Goal: Task Accomplishment & Management: Complete application form

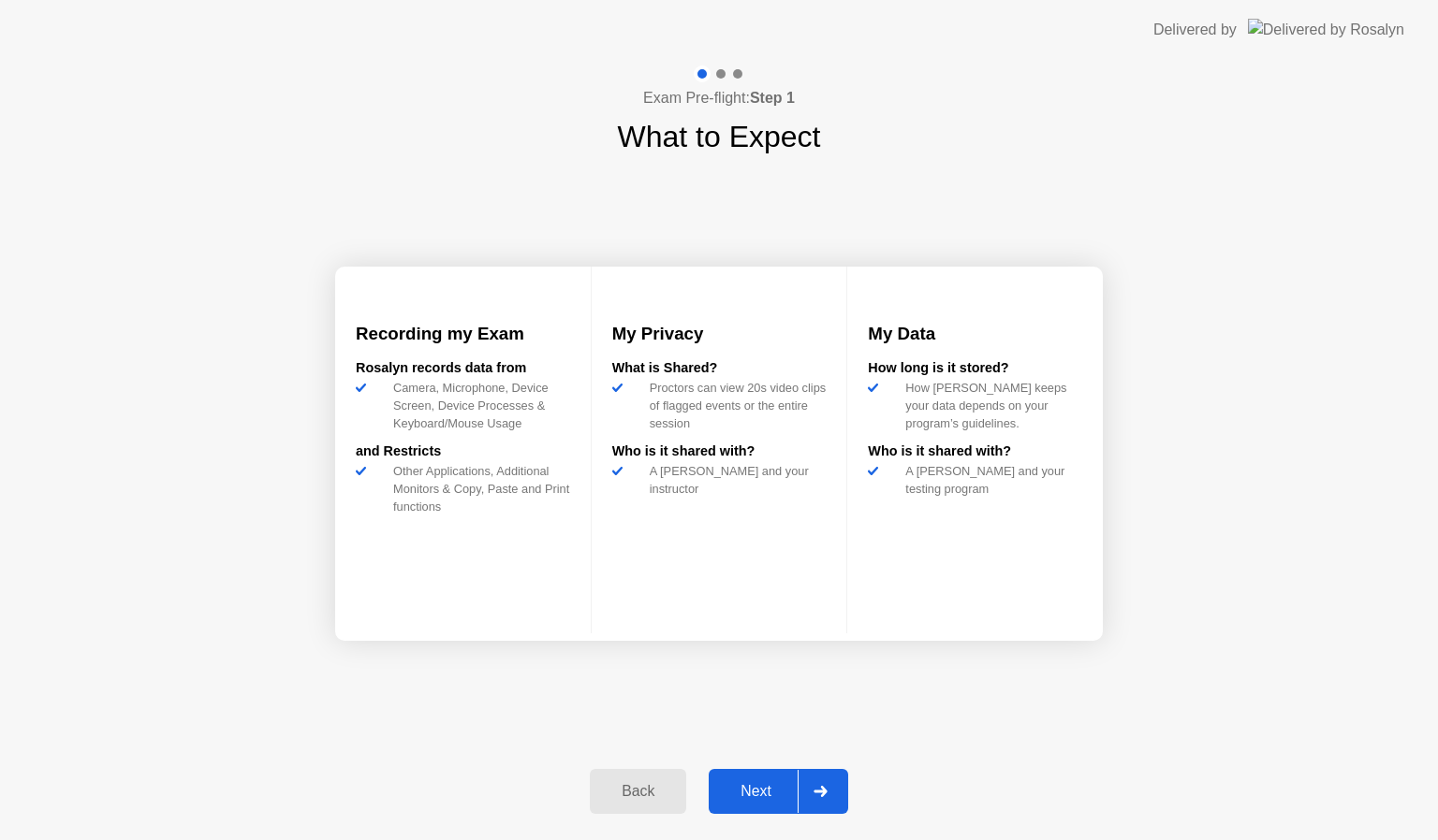
click at [740, 793] on div "Next" at bounding box center [756, 792] width 83 height 16
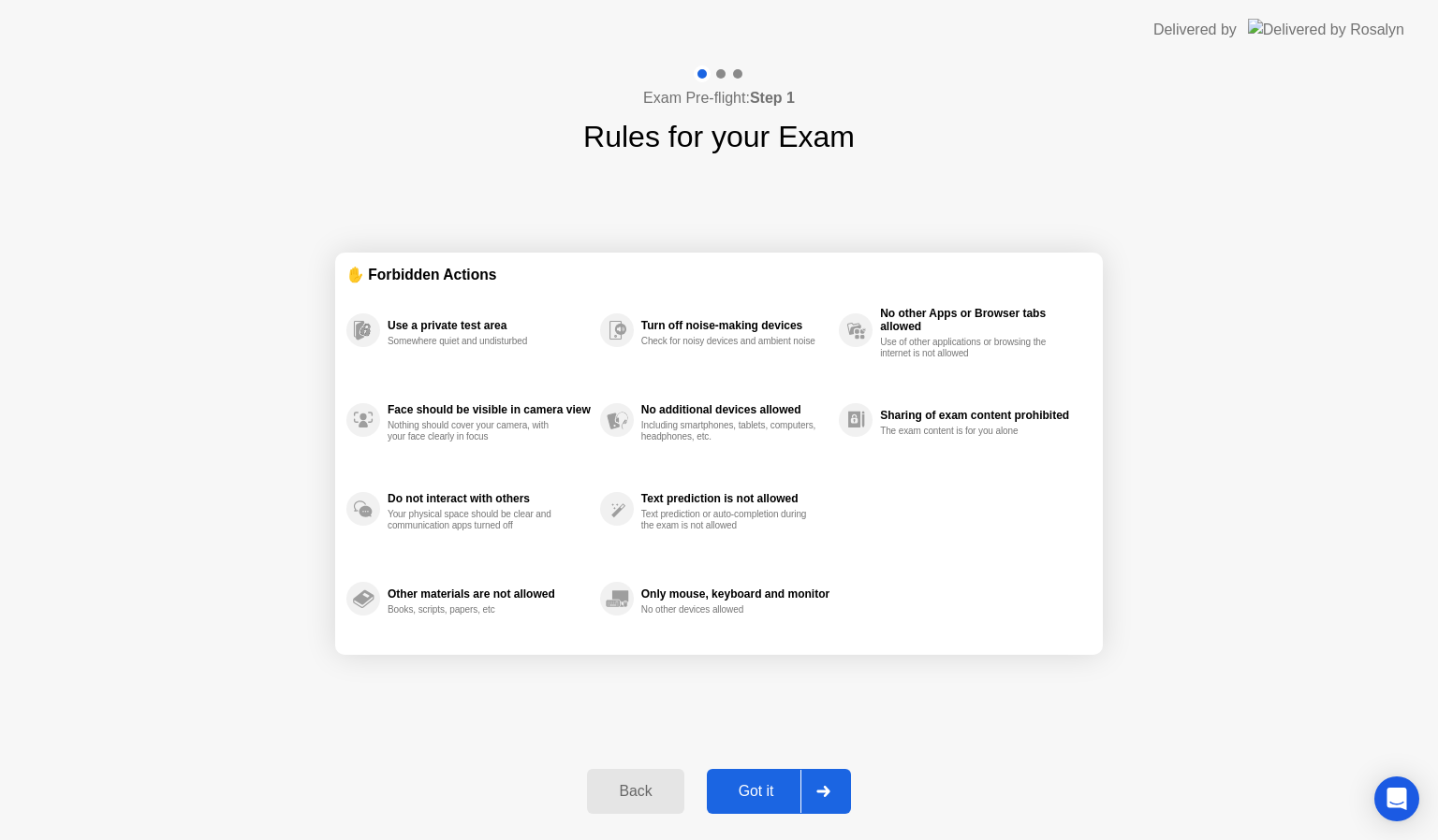
click at [757, 792] on div "Got it" at bounding box center [756, 792] width 88 height 16
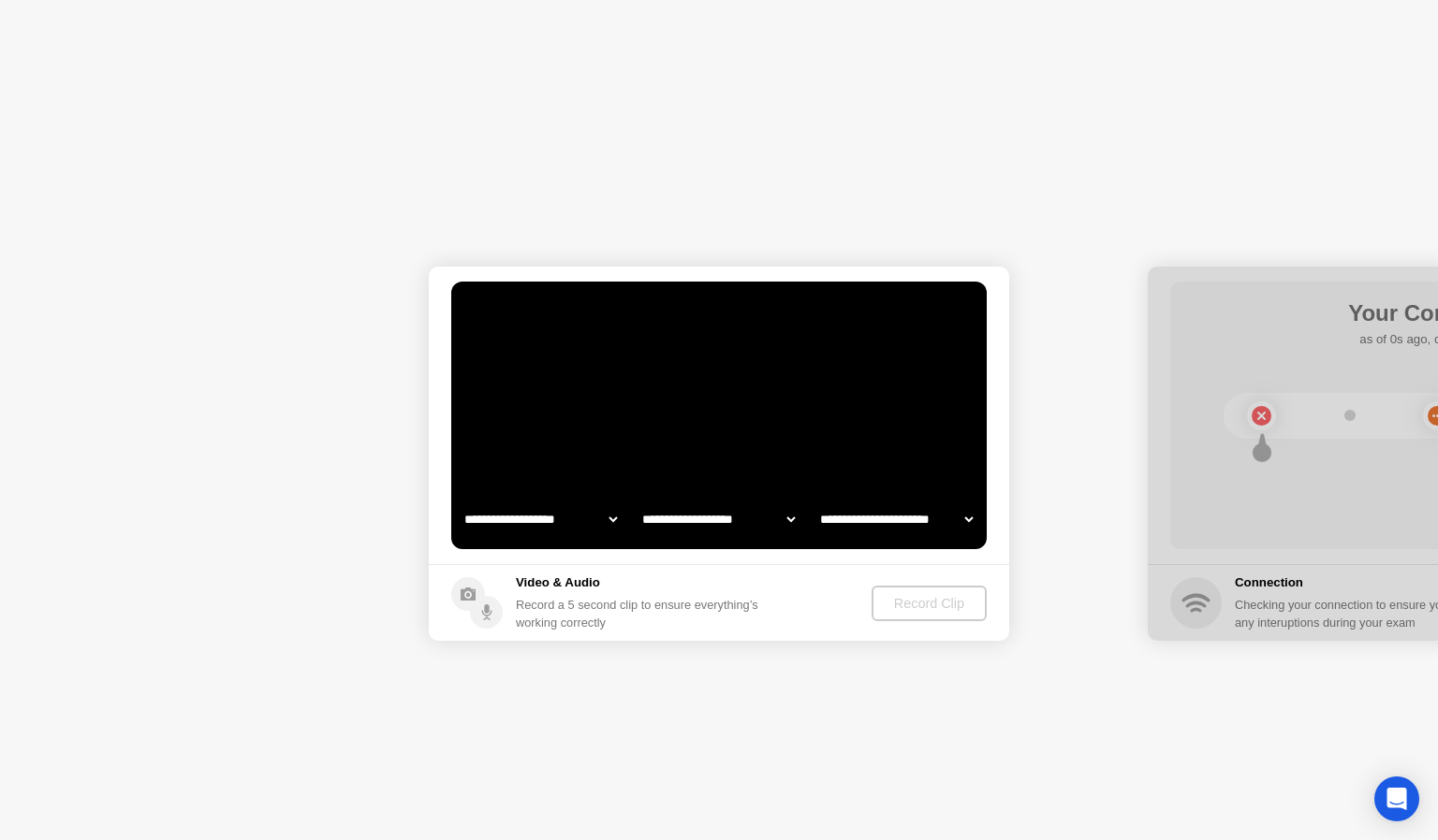
select select "**********"
select select "*******"
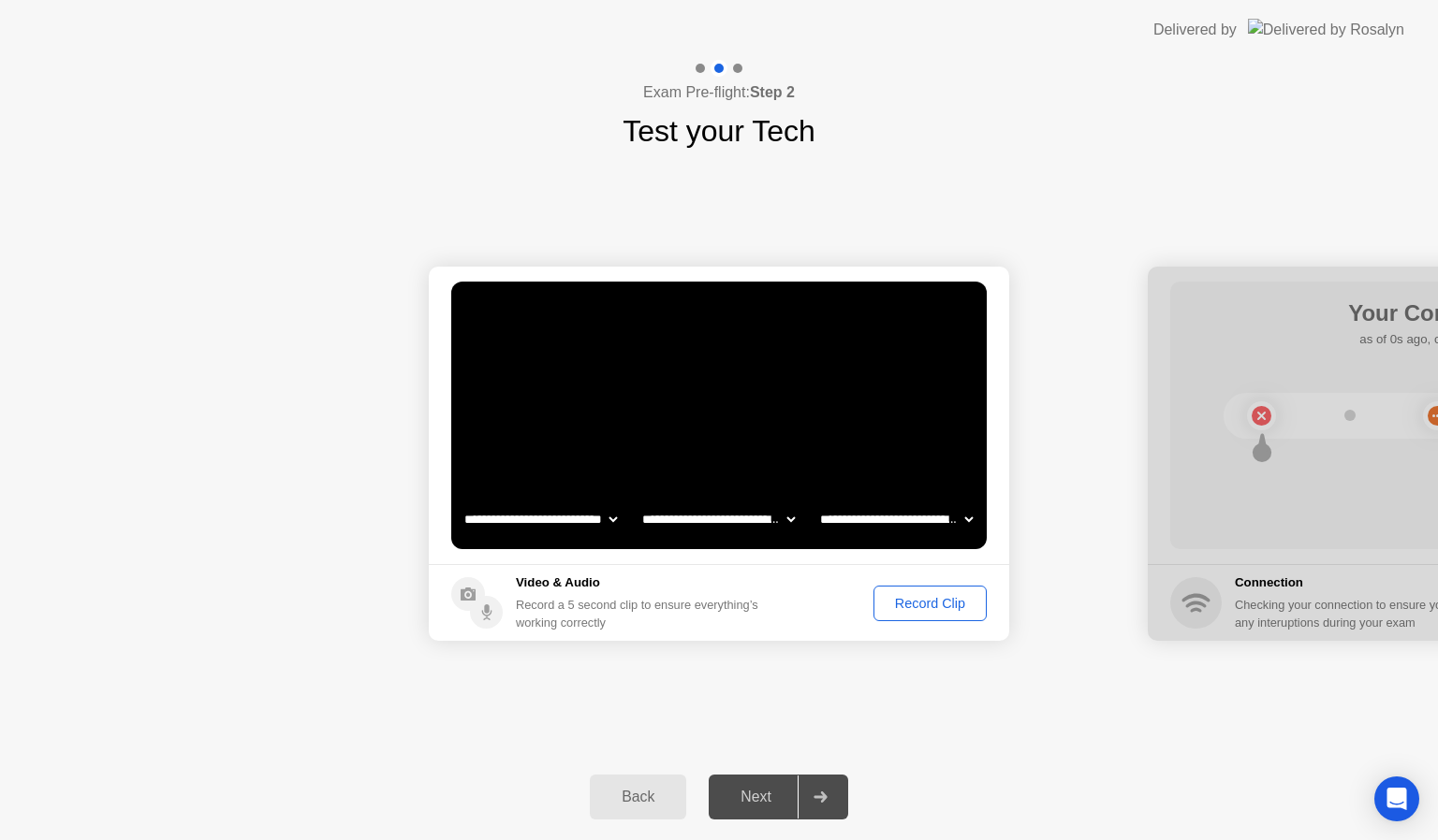
click at [956, 603] on div "Record Clip" at bounding box center [929, 603] width 100 height 15
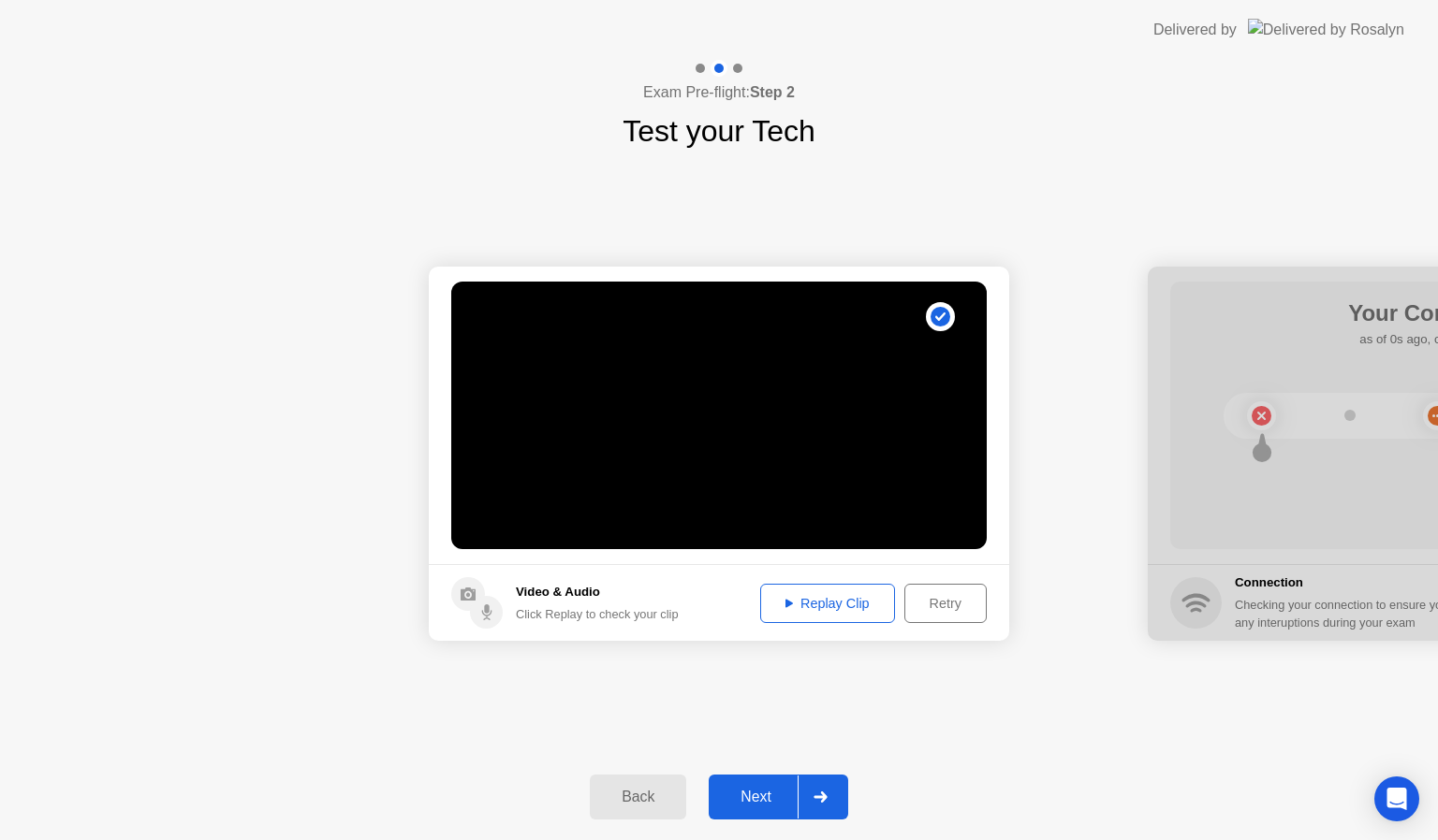
click at [739, 789] on div "Next" at bounding box center [756, 796] width 83 height 16
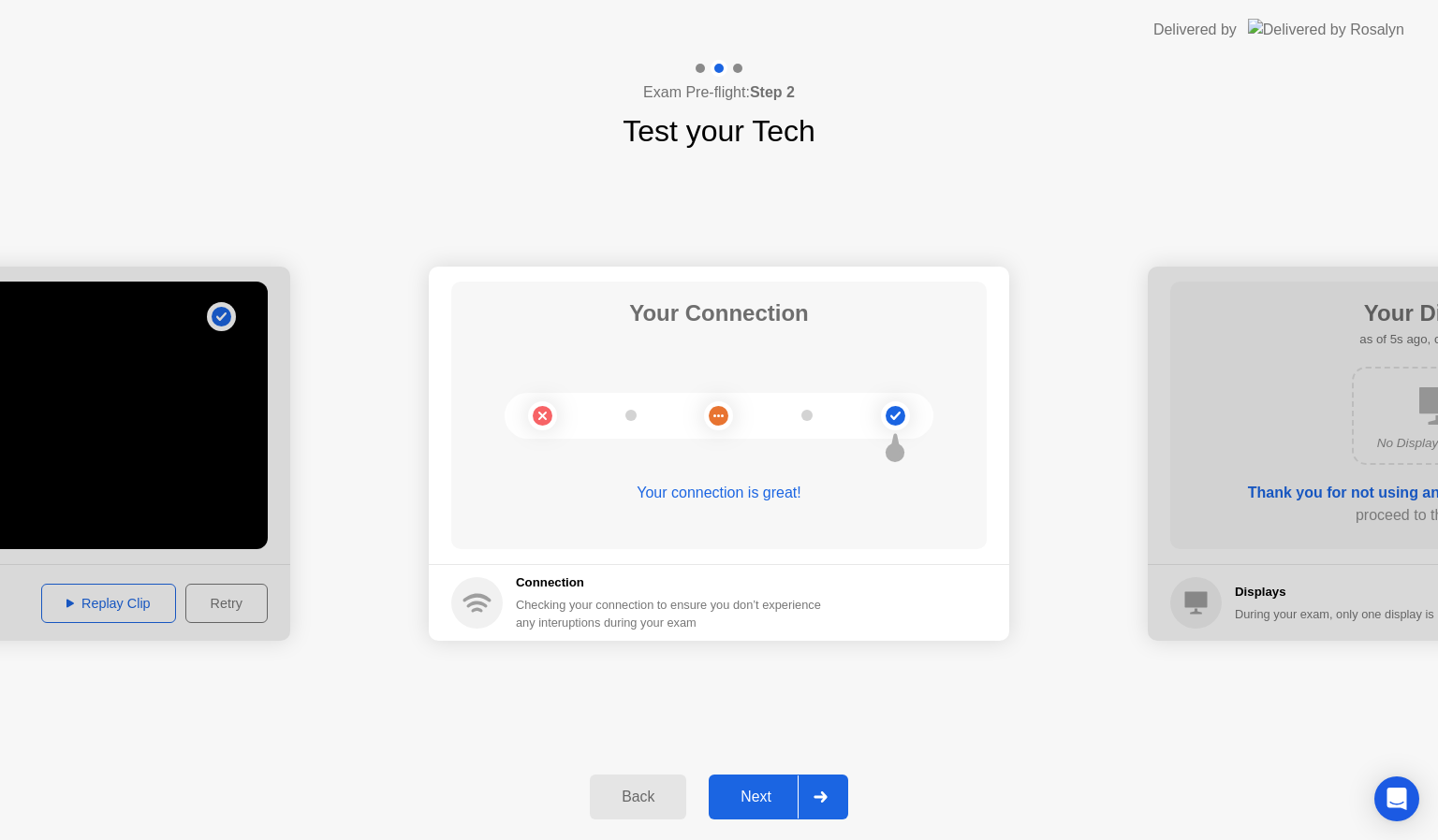
click at [766, 789] on div "Next" at bounding box center [756, 796] width 83 height 16
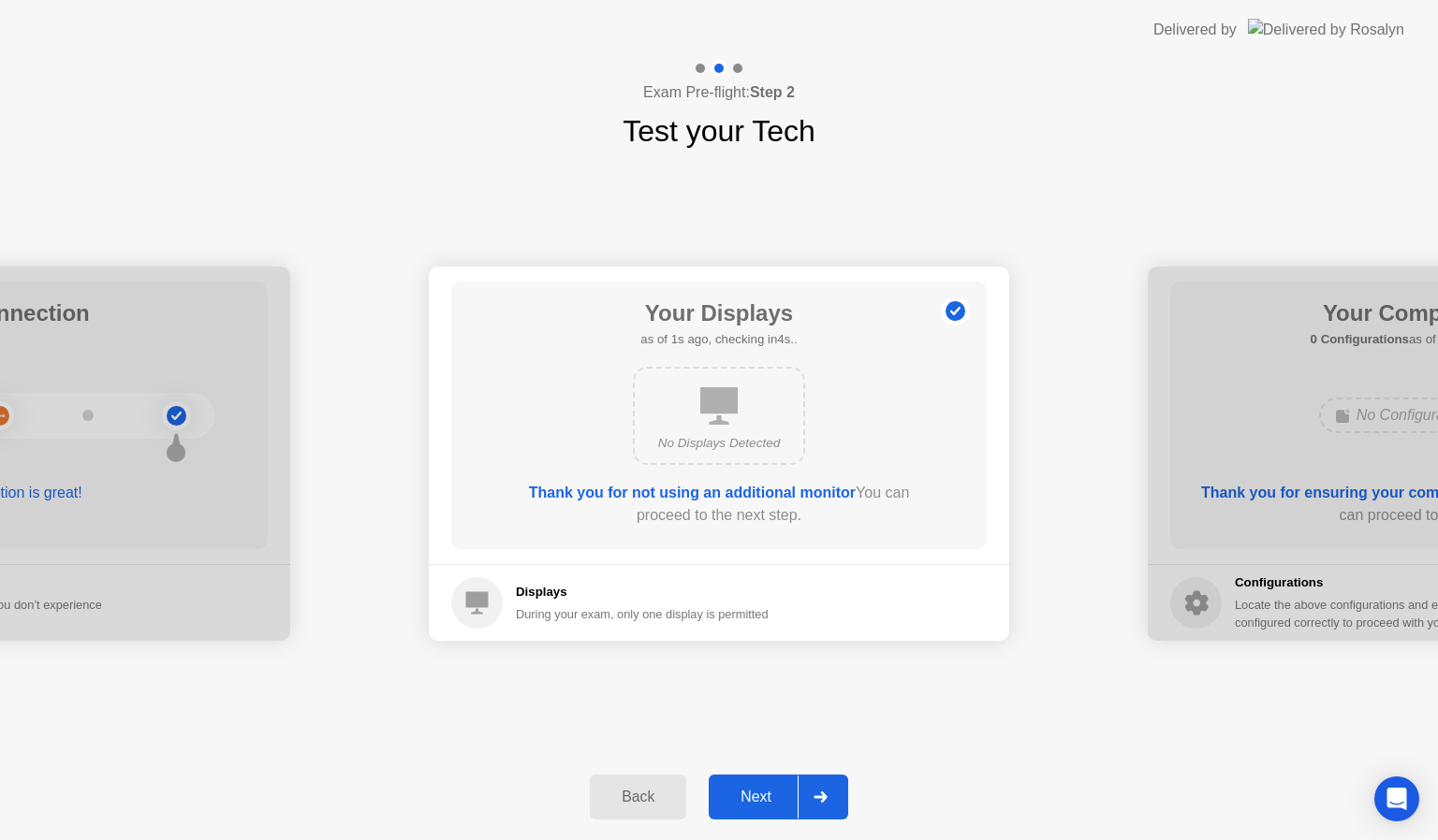
click at [766, 789] on div "Next" at bounding box center [756, 796] width 83 height 16
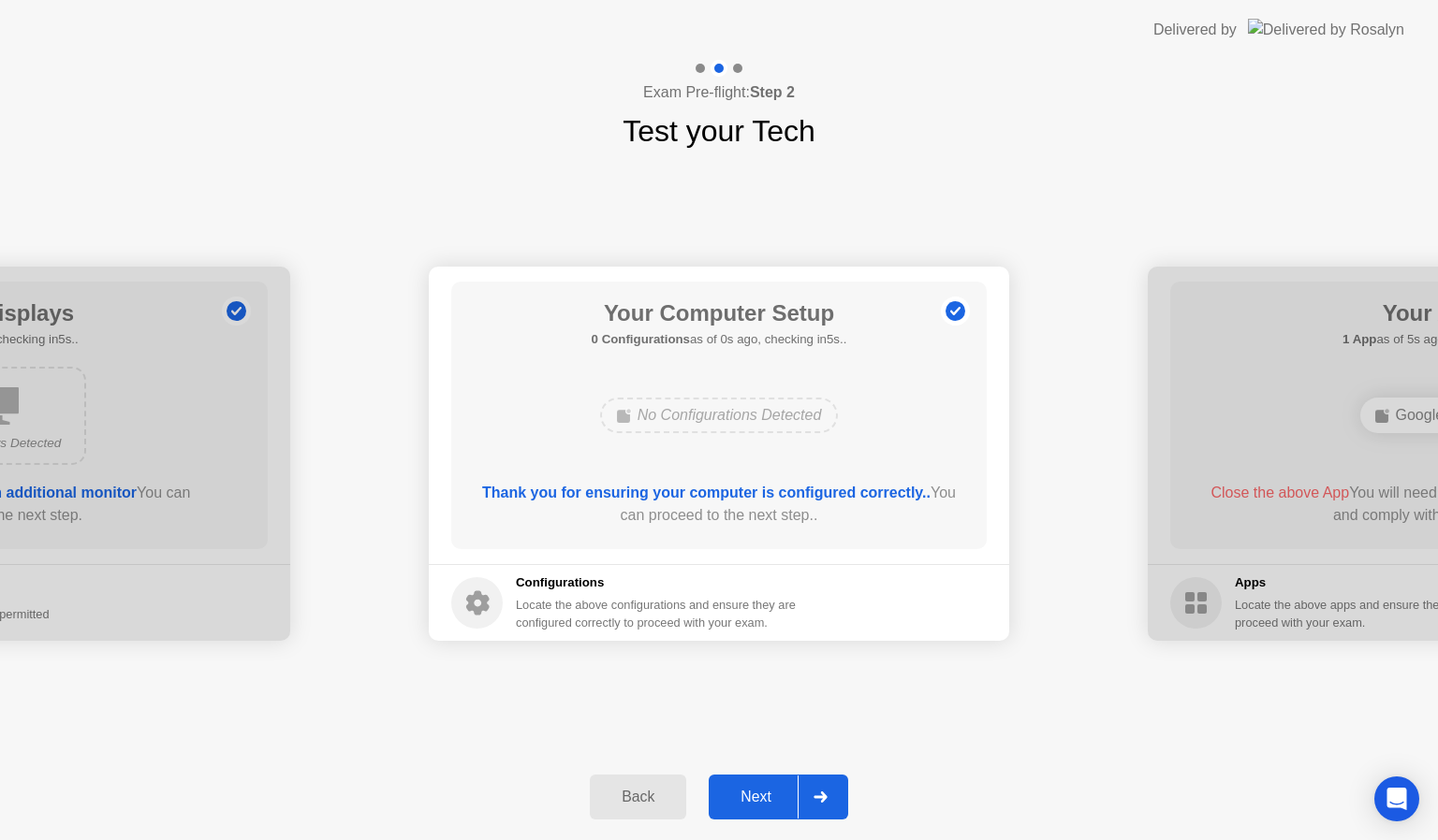
click at [766, 789] on div "Next" at bounding box center [756, 796] width 83 height 16
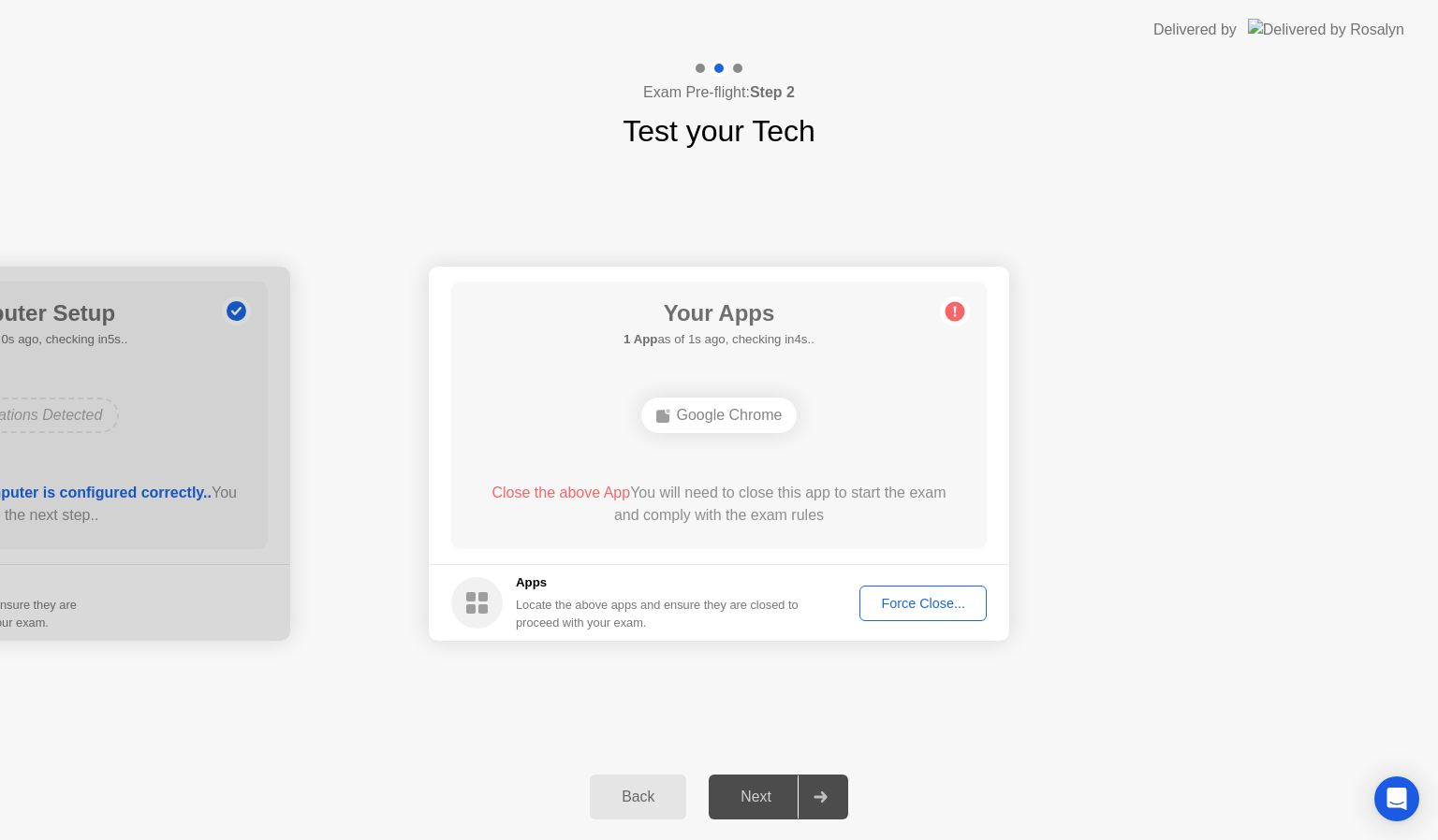
click at [922, 605] on div "Force Close..." at bounding box center [923, 603] width 114 height 15
click at [899, 599] on div "Force Close..." at bounding box center [923, 603] width 114 height 15
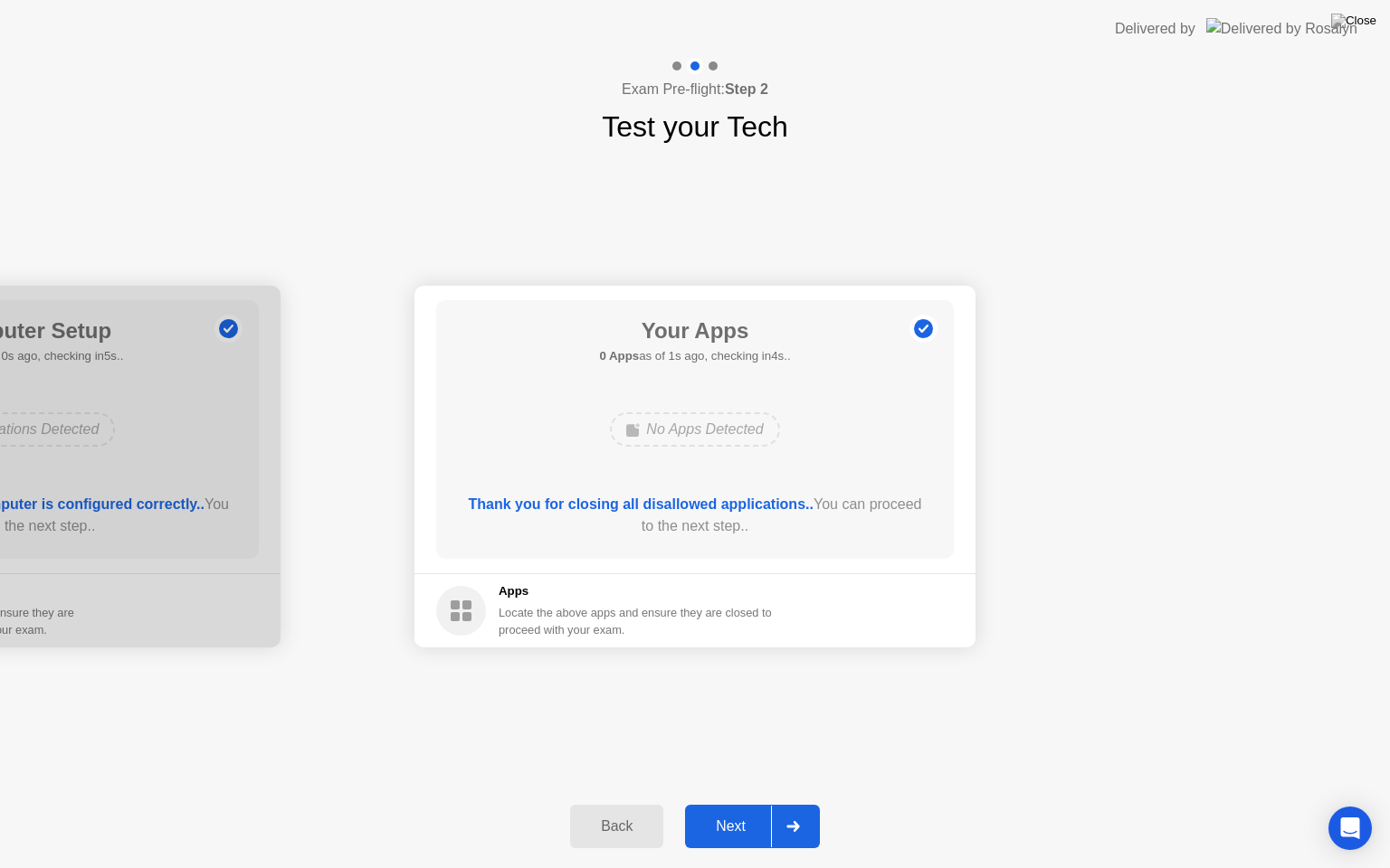
click at [737, 812] on div "Next" at bounding box center [731, 826] width 81 height 16
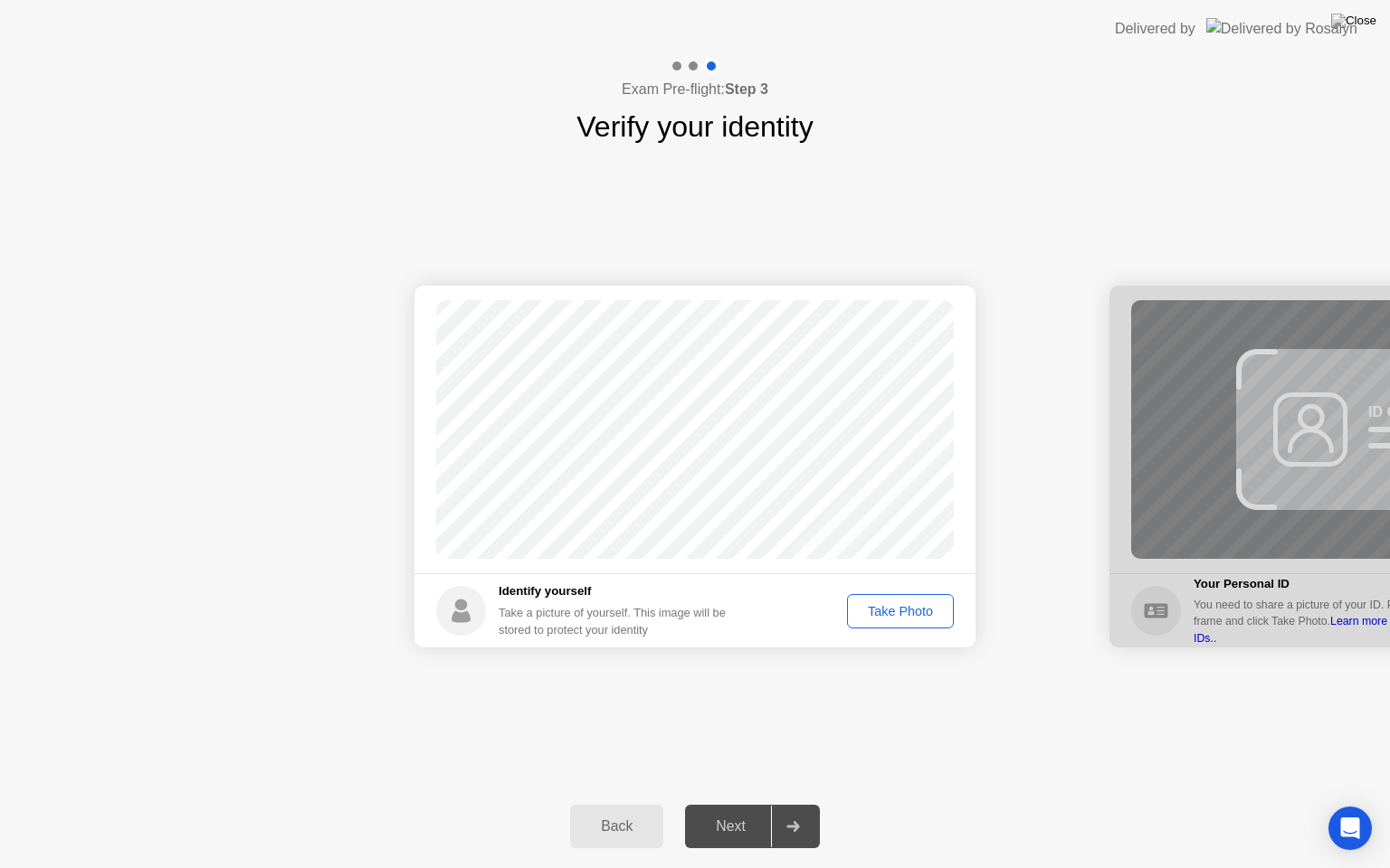
click at [913, 608] on div "Take Photo" at bounding box center [900, 611] width 94 height 14
click at [755, 812] on div "Next" at bounding box center [731, 826] width 81 height 16
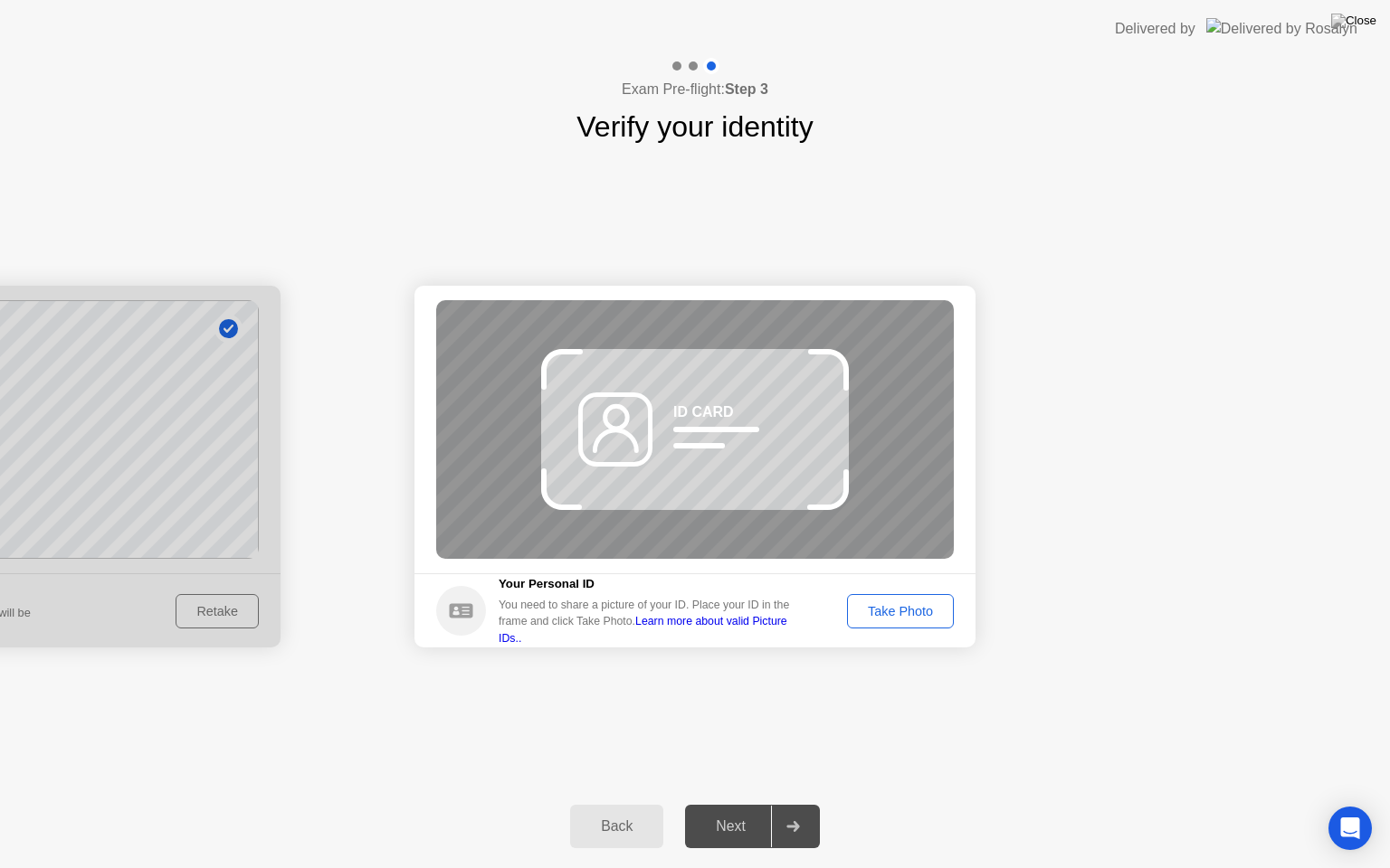
click at [907, 604] on div "Take Photo" at bounding box center [900, 611] width 94 height 14
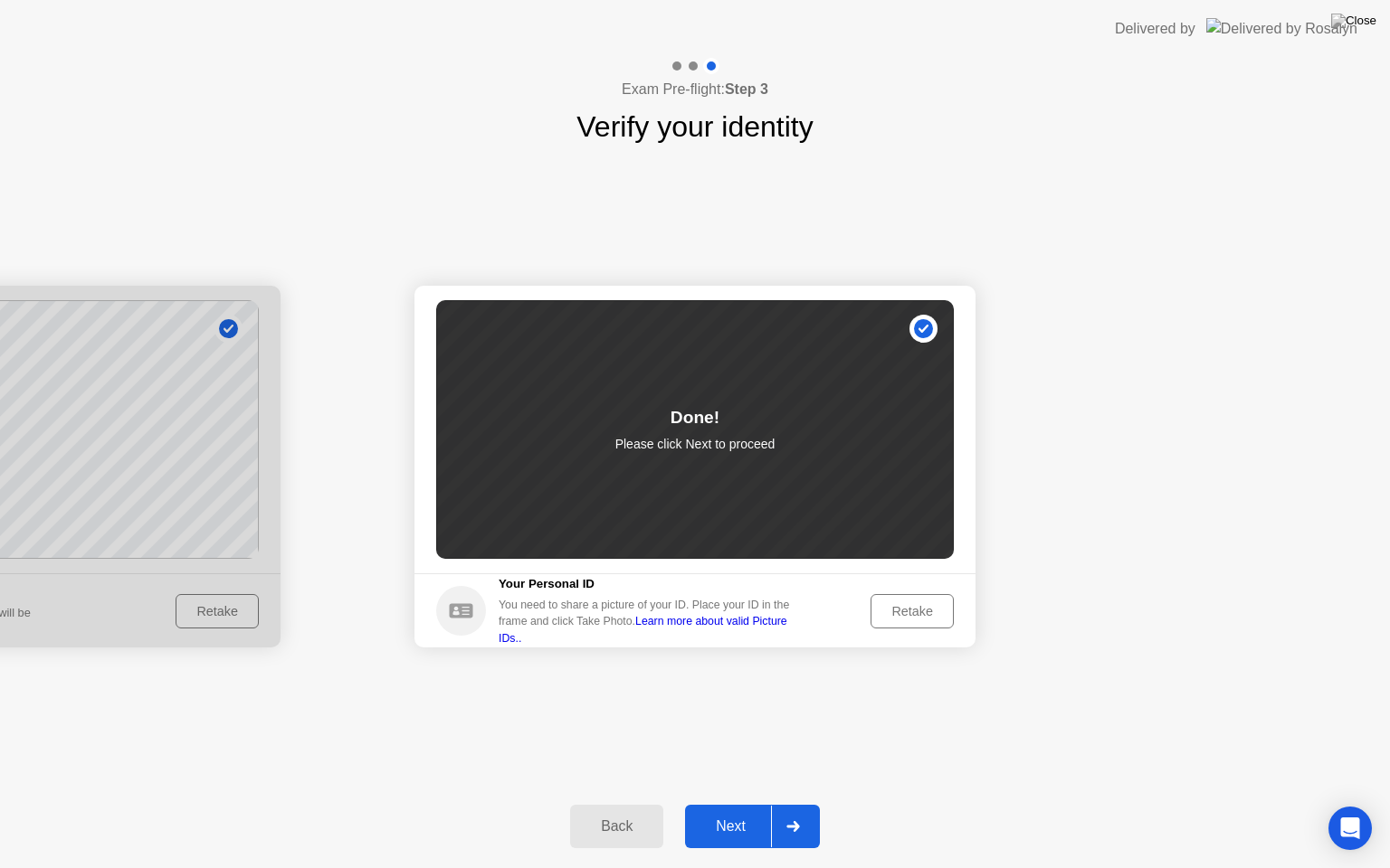
click at [907, 604] on div "Retake" at bounding box center [911, 611] width 70 height 14
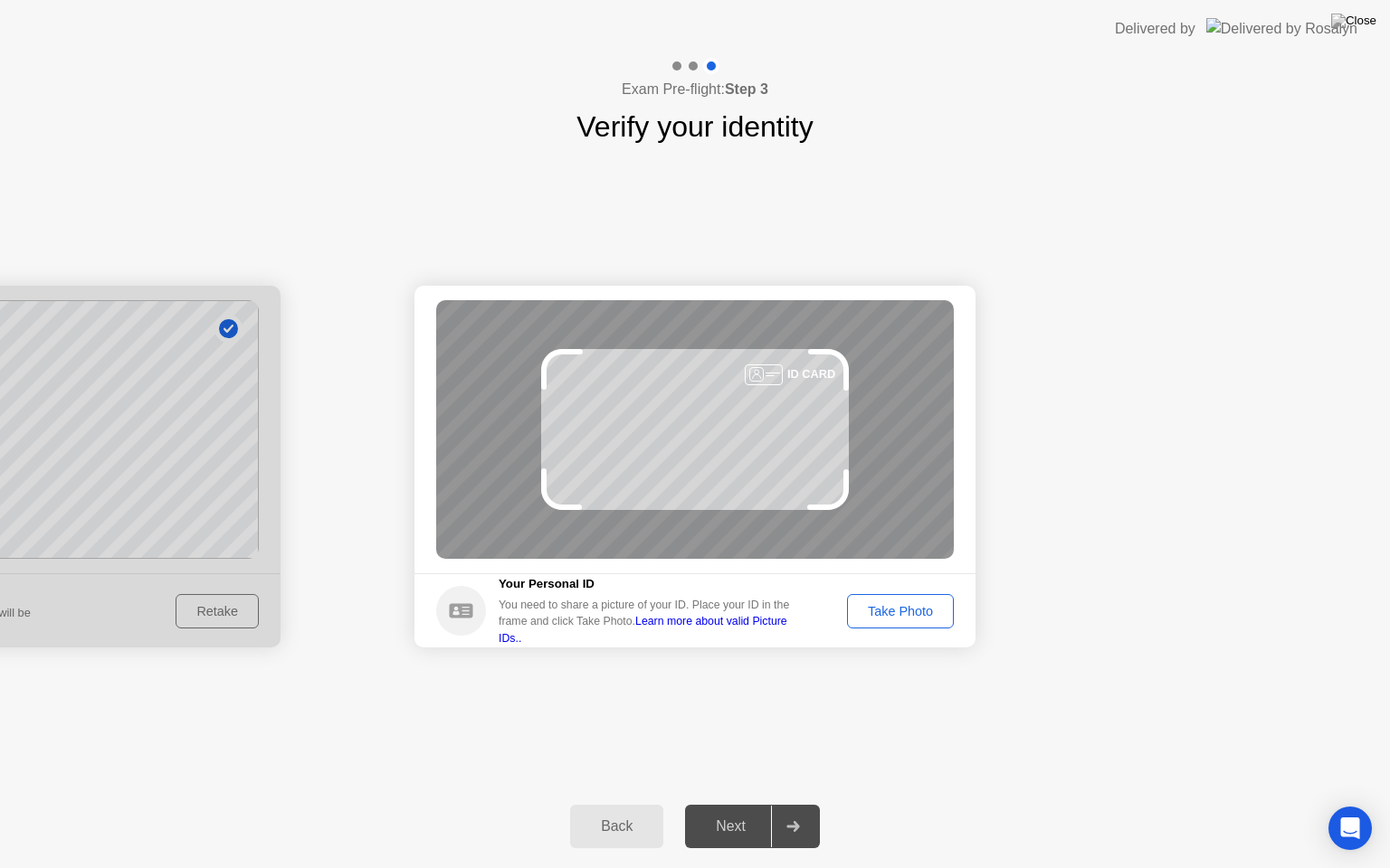
click at [904, 604] on div "Take Photo" at bounding box center [900, 611] width 94 height 14
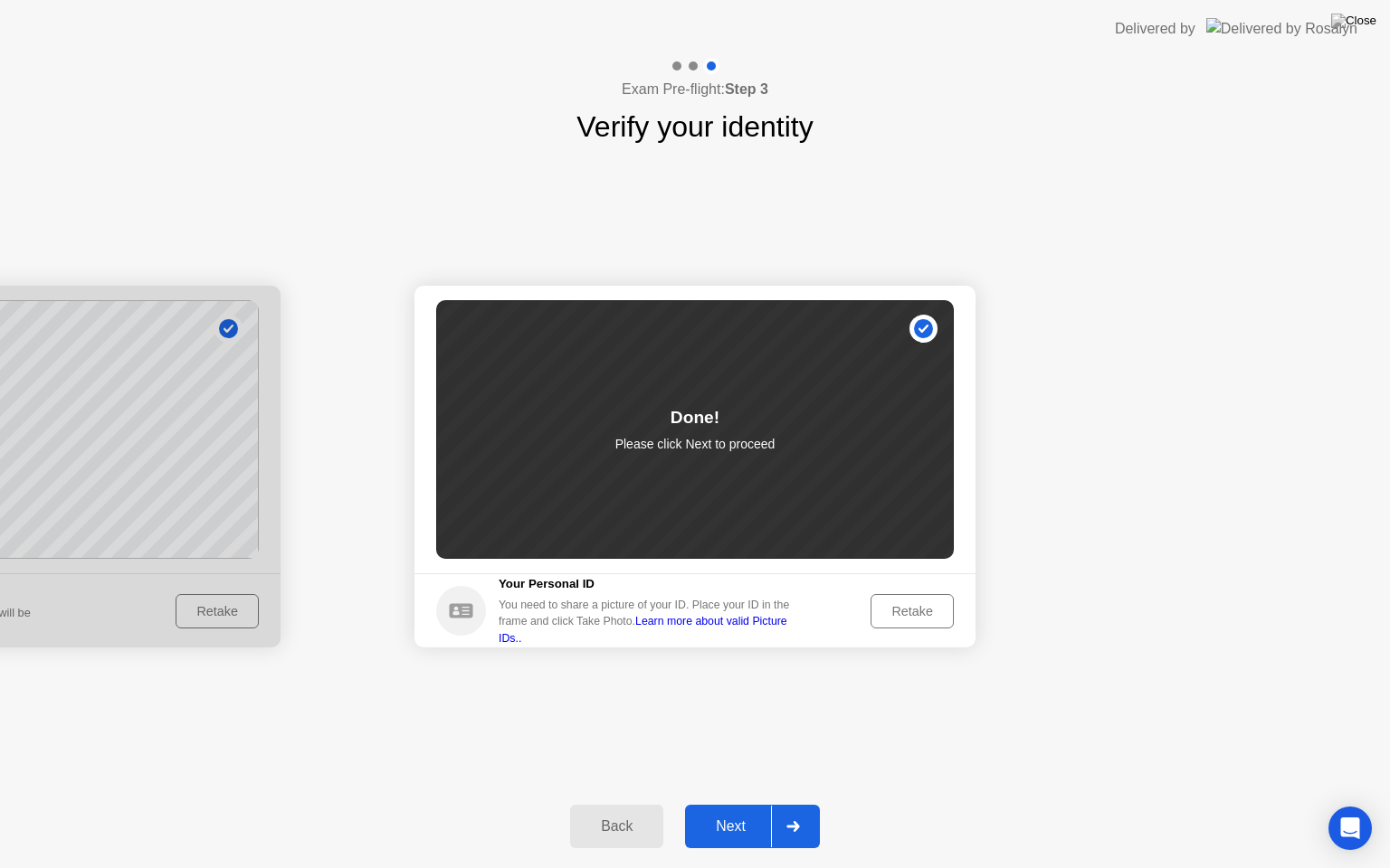
click at [732, 812] on div "Next" at bounding box center [731, 826] width 81 height 16
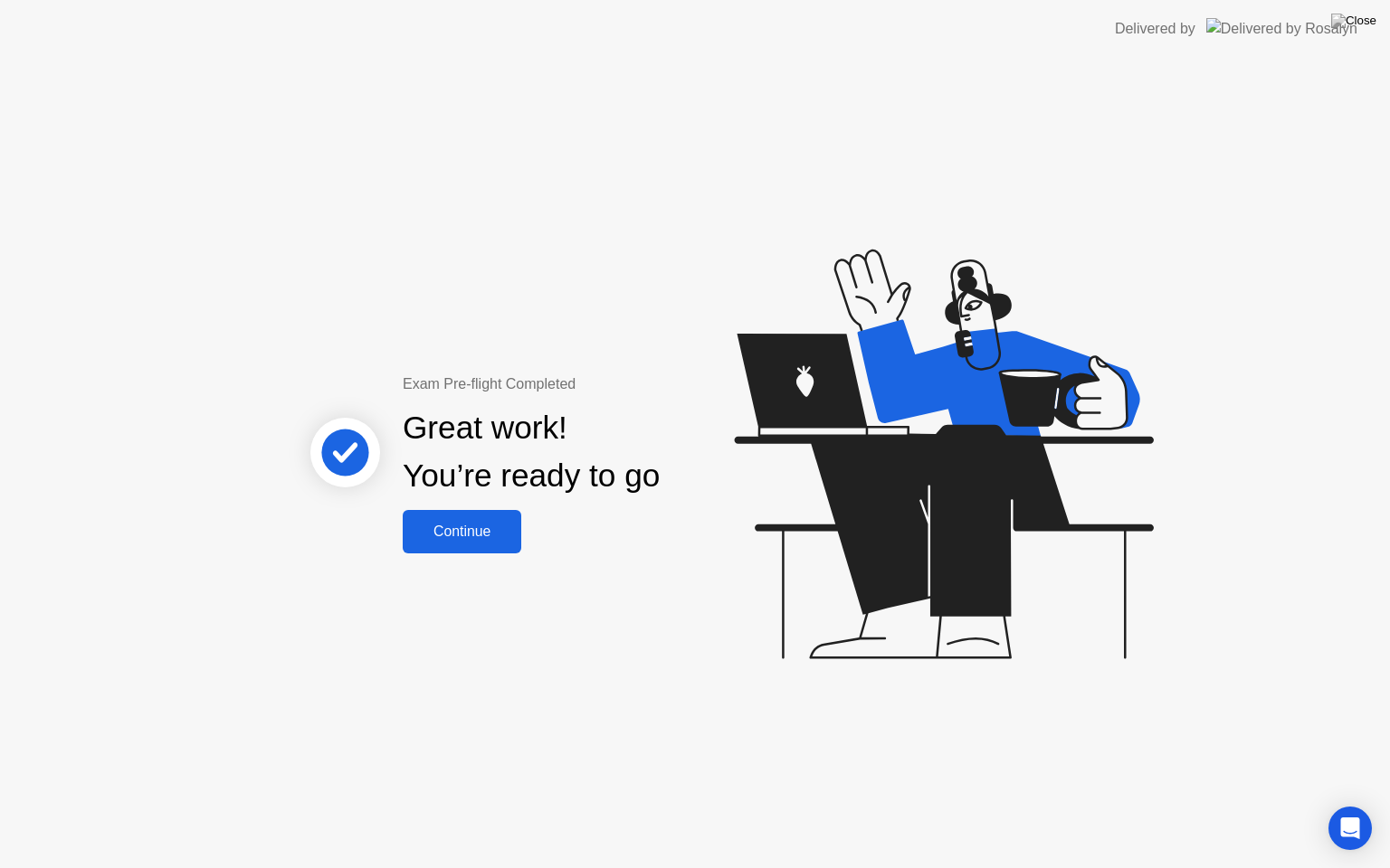
click at [456, 547] on button "Continue" at bounding box center [462, 532] width 119 height 43
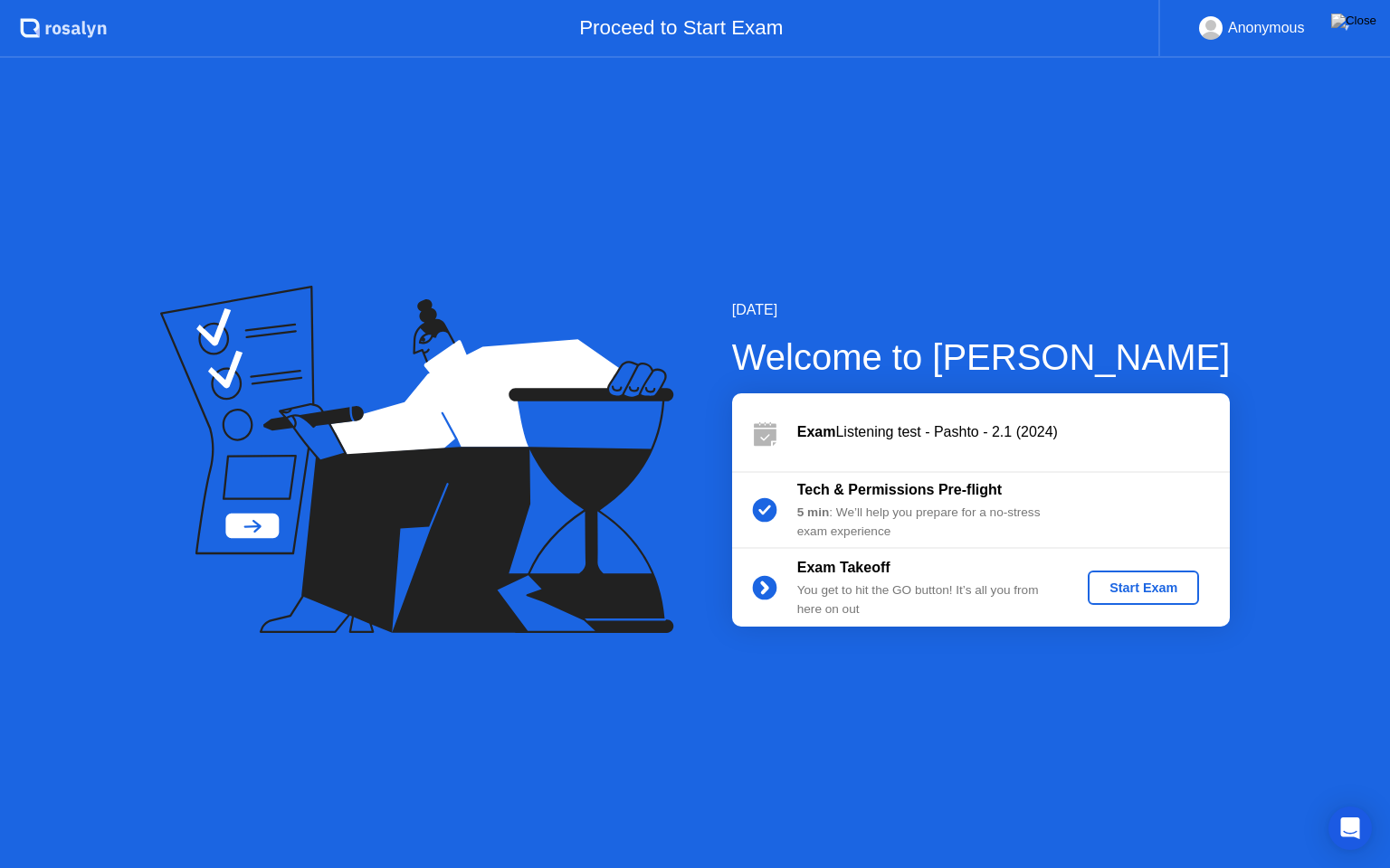
click at [1120, 585] on div "Start Exam" at bounding box center [1143, 587] width 96 height 14
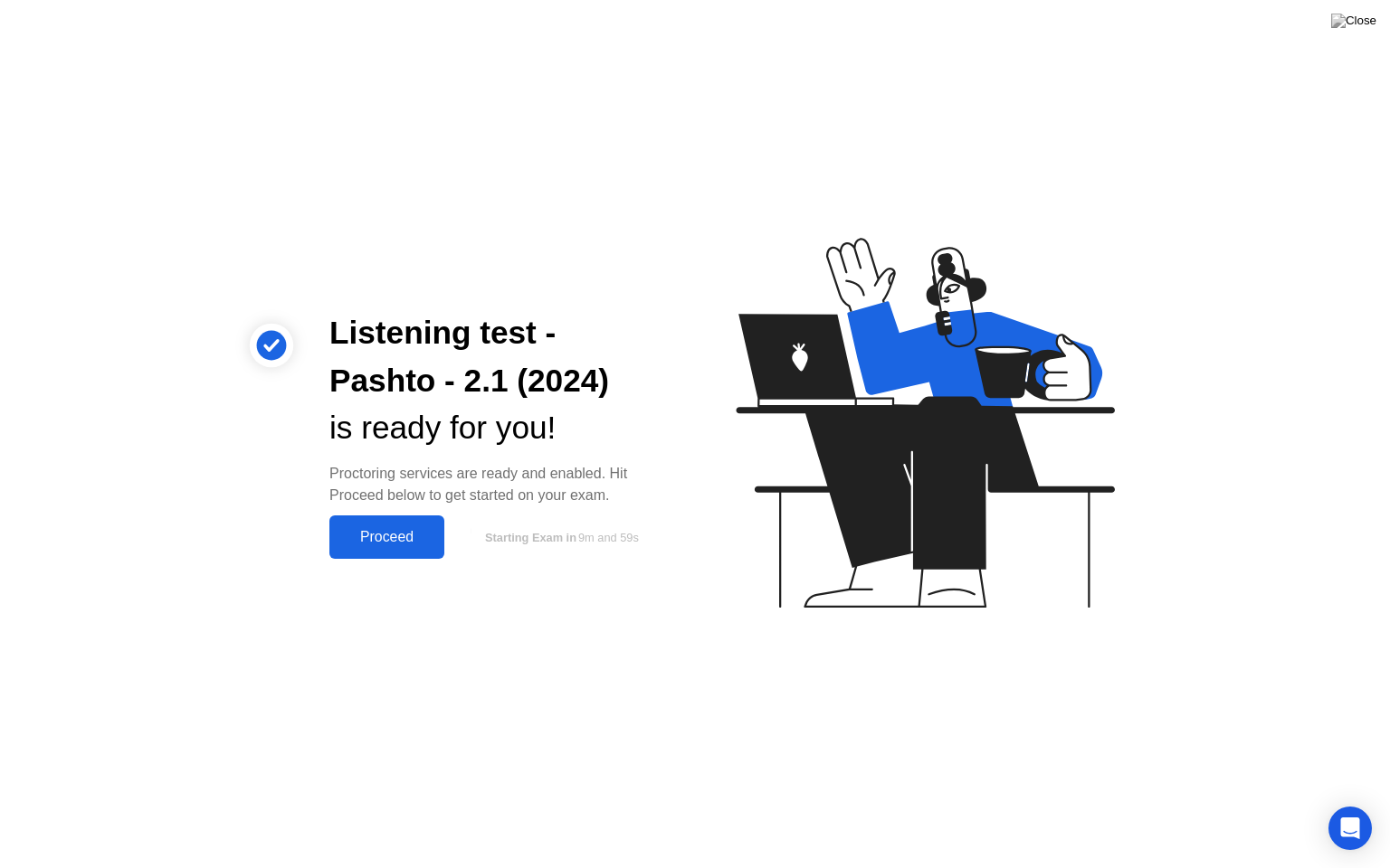
click at [386, 539] on div "Proceed" at bounding box center [386, 537] width 104 height 16
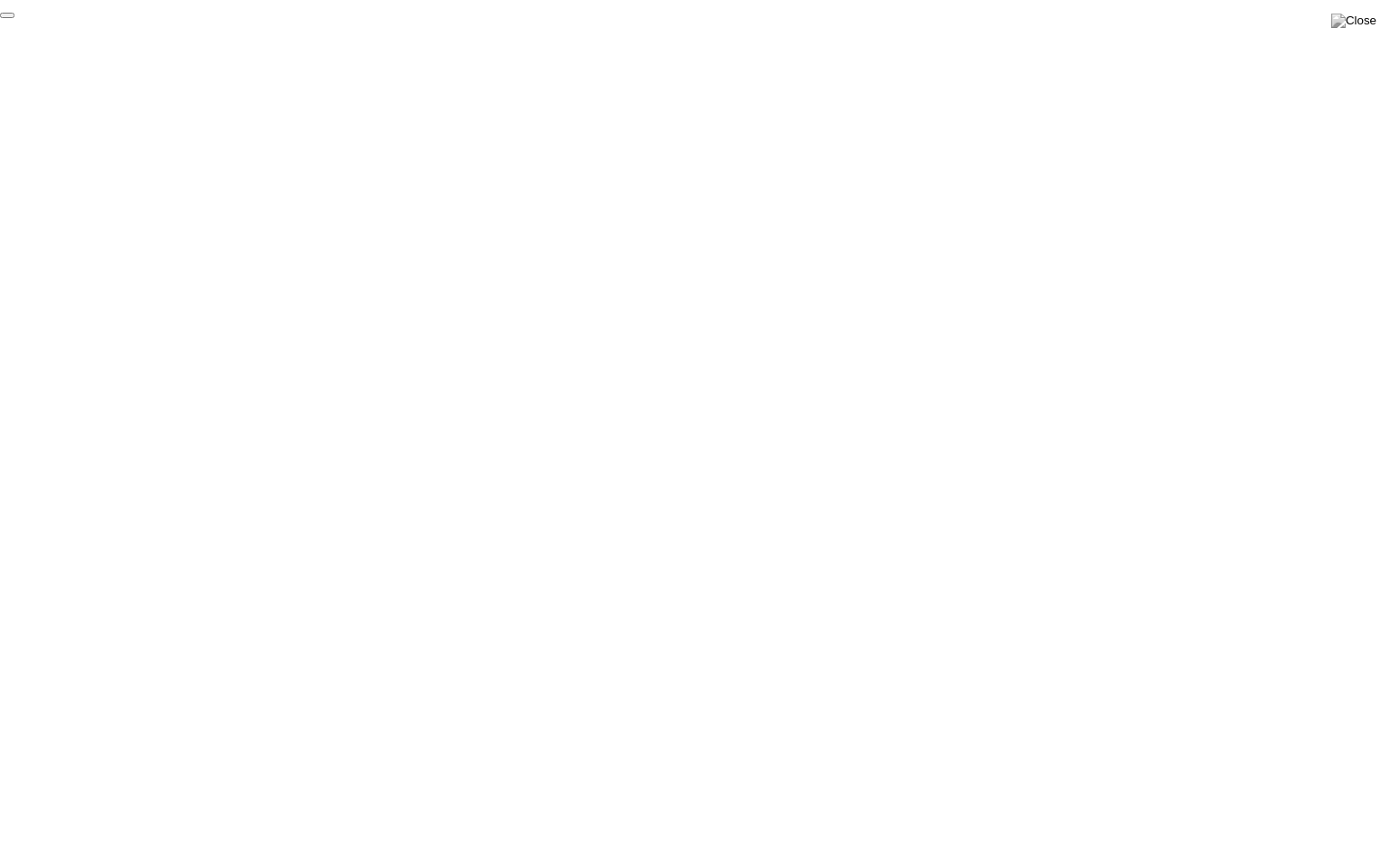
drag, startPoint x: 1223, startPoint y: 827, endPoint x: 1190, endPoint y: 808, distance: 38.1
click div "End Proctoring Session"
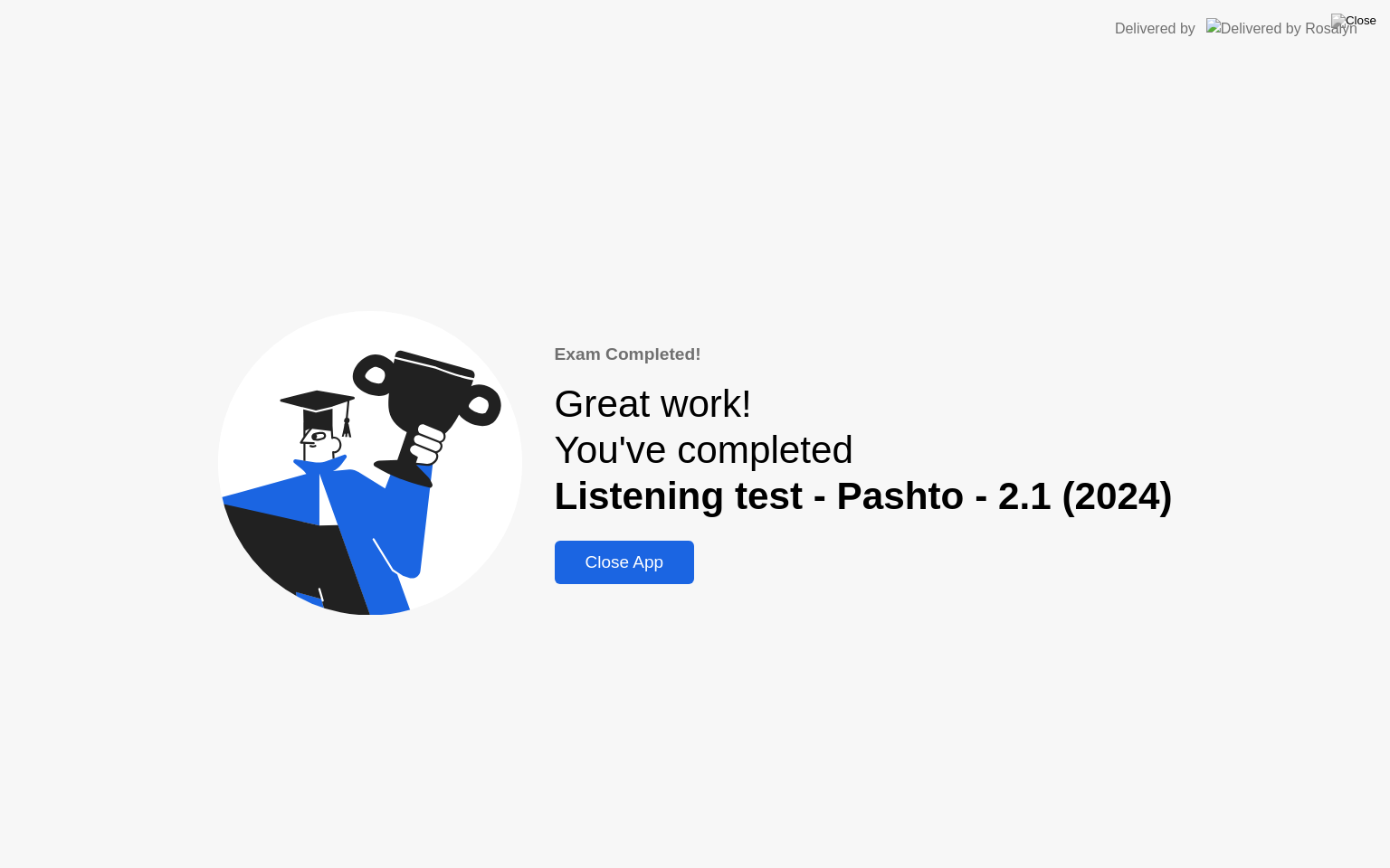
click at [589, 564] on div "Close App" at bounding box center [625, 562] width 129 height 20
